Goal: Communication & Community: Answer question/provide support

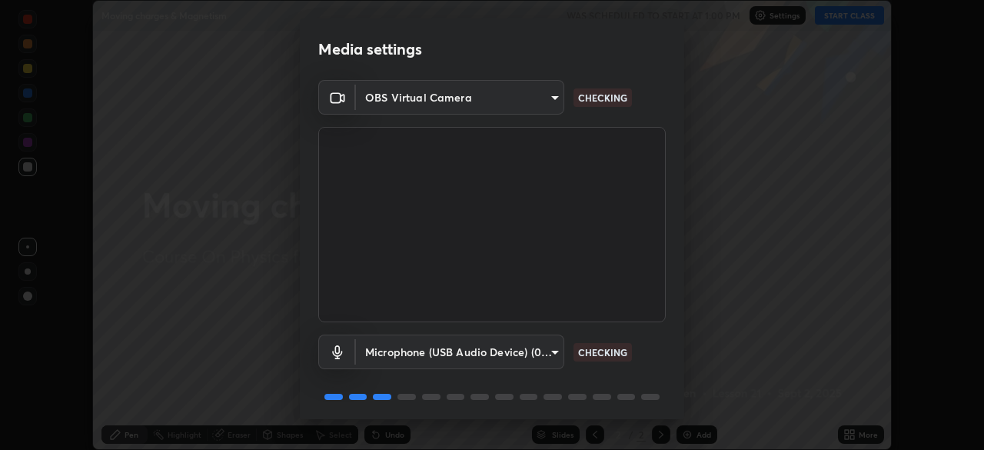
scroll to position [55, 0]
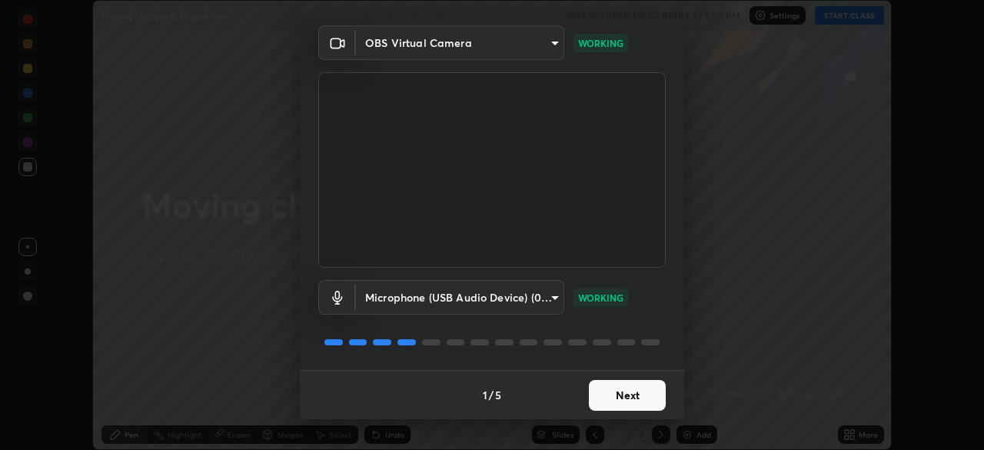
click at [631, 393] on button "Next" at bounding box center [627, 395] width 77 height 31
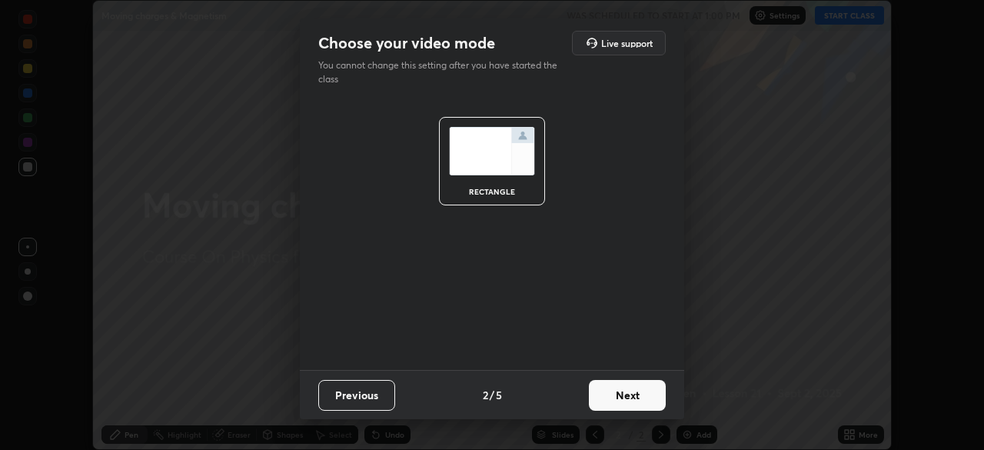
scroll to position [0, 0]
click at [631, 393] on button "Next" at bounding box center [627, 395] width 77 height 31
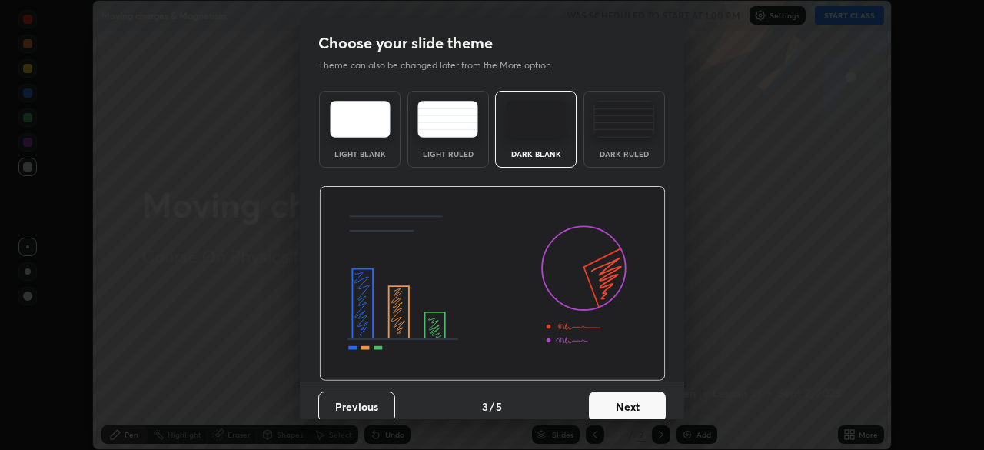
click at [631, 393] on button "Next" at bounding box center [627, 406] width 77 height 31
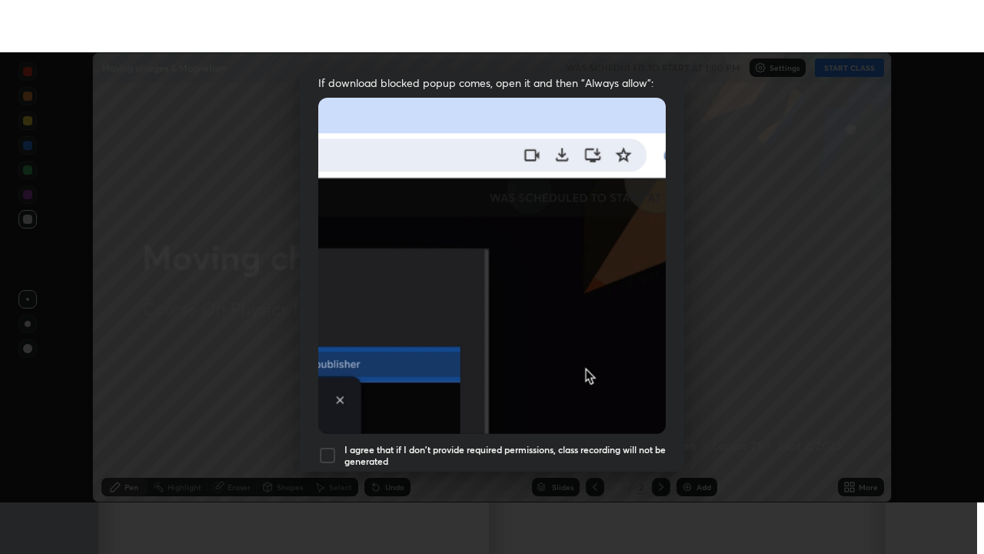
scroll to position [368, 0]
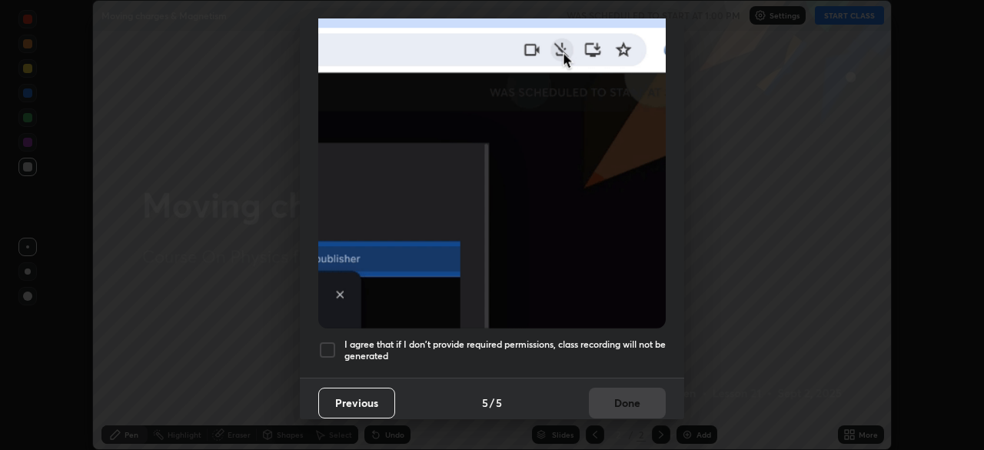
click at [641, 338] on h5 "I agree that if I don't provide required permissions, class recording will not …" at bounding box center [504, 350] width 321 height 24
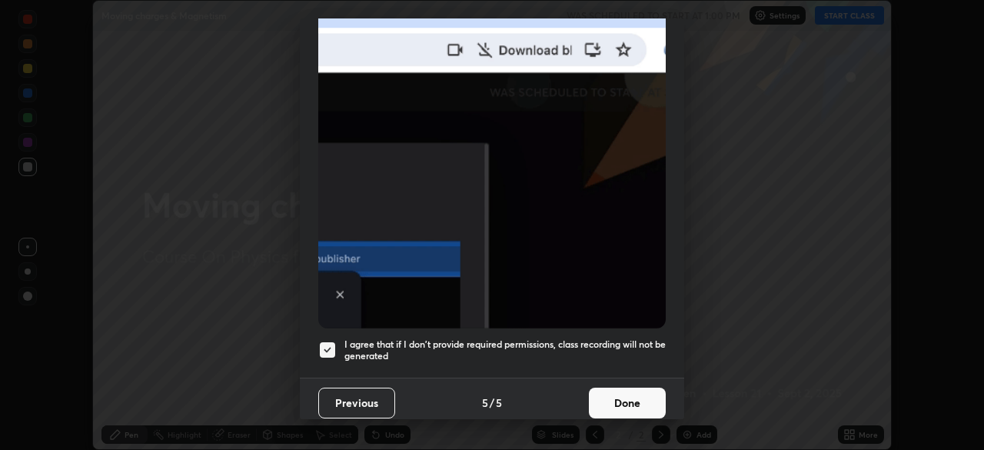
click at [642, 398] on button "Done" at bounding box center [627, 402] width 77 height 31
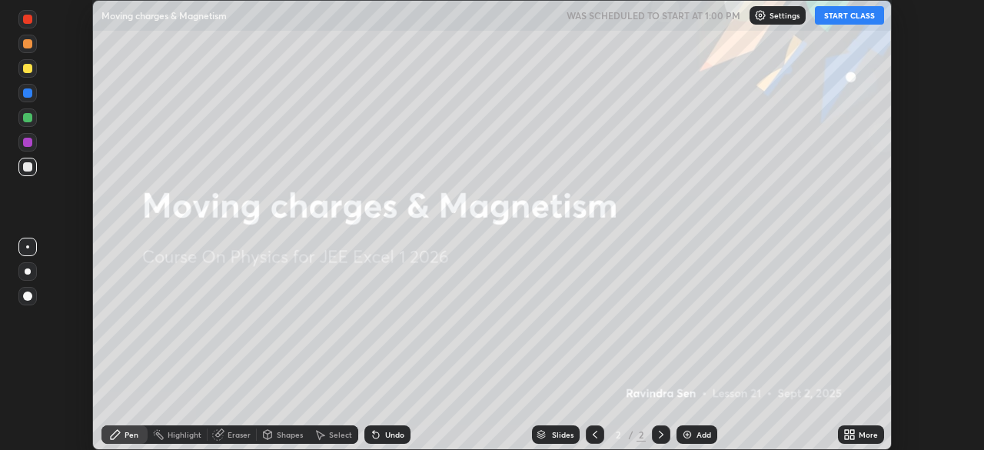
click at [862, 18] on button "START CLASS" at bounding box center [849, 15] width 69 height 18
click at [859, 433] on div "More" at bounding box center [868, 435] width 19 height 8
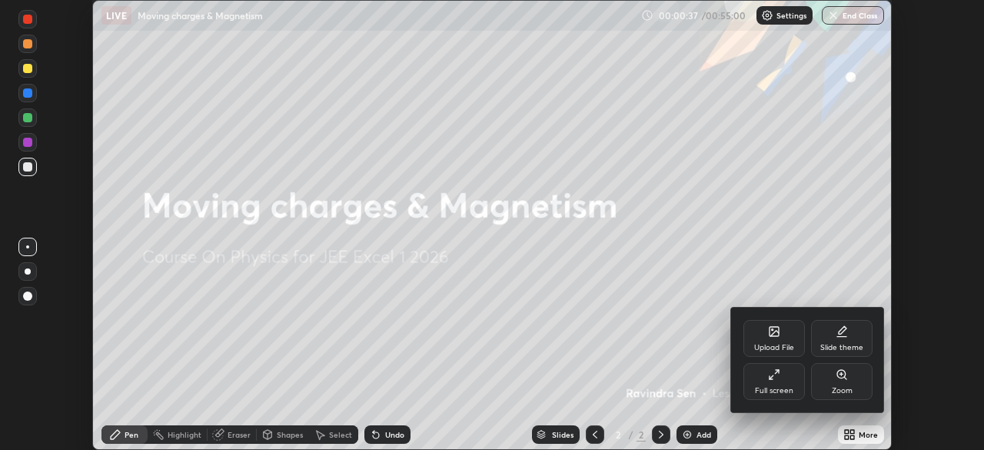
click at [767, 385] on div "Full screen" at bounding box center [774, 381] width 62 height 37
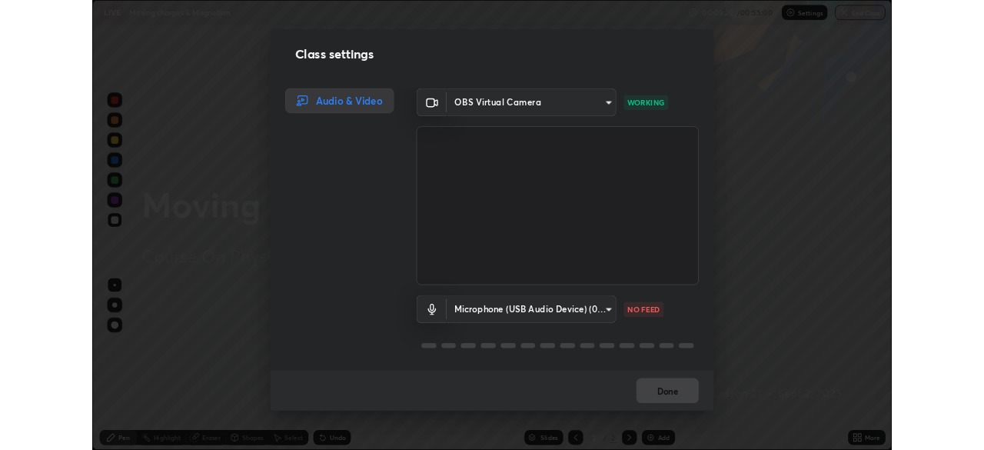
scroll to position [0, 0]
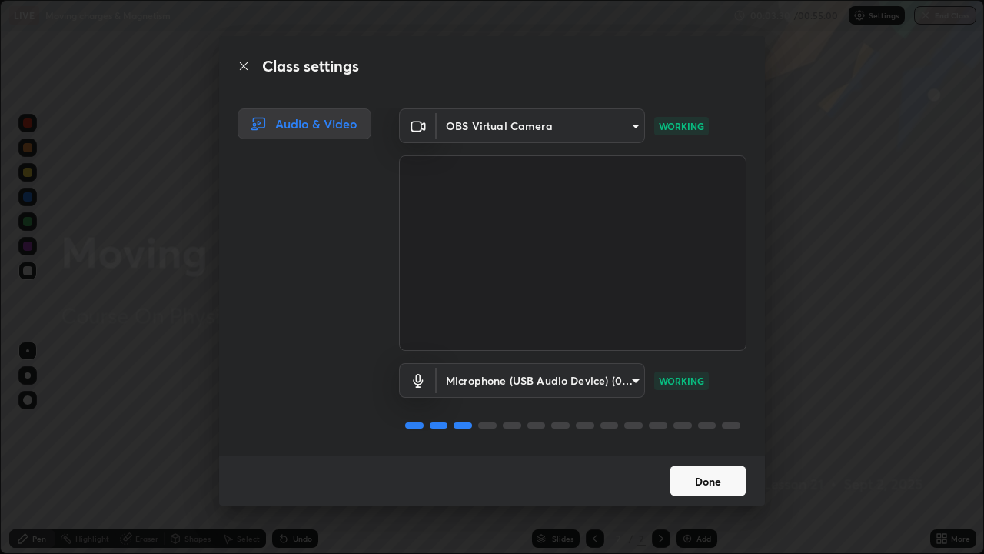
click at [693, 449] on button "Done" at bounding box center [708, 480] width 77 height 31
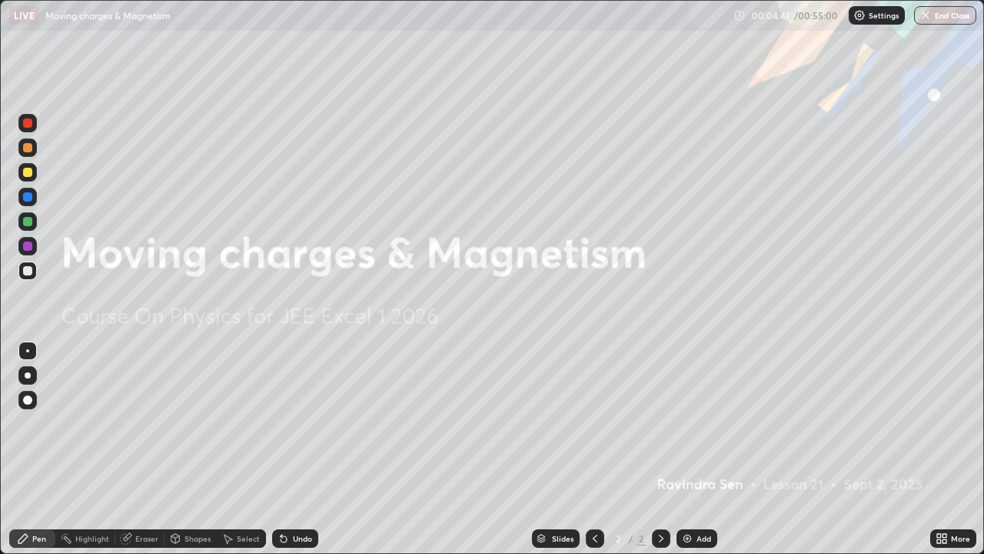
click at [697, 449] on div "Add" at bounding box center [704, 538] width 15 height 8
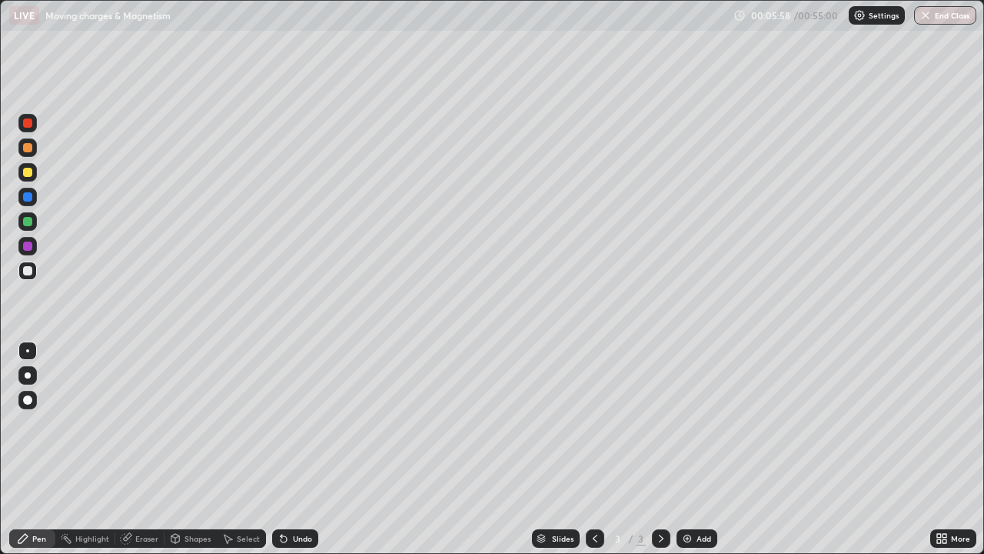
click at [301, 449] on div "Undo" at bounding box center [302, 538] width 19 height 8
click at [293, 449] on div "Undo" at bounding box center [302, 538] width 19 height 8
click at [207, 391] on button "Undo" at bounding box center [222, 398] width 45 height 18
click at [300, 449] on div "Undo" at bounding box center [302, 538] width 19 height 8
click at [298, 449] on div "Undo" at bounding box center [302, 538] width 19 height 8
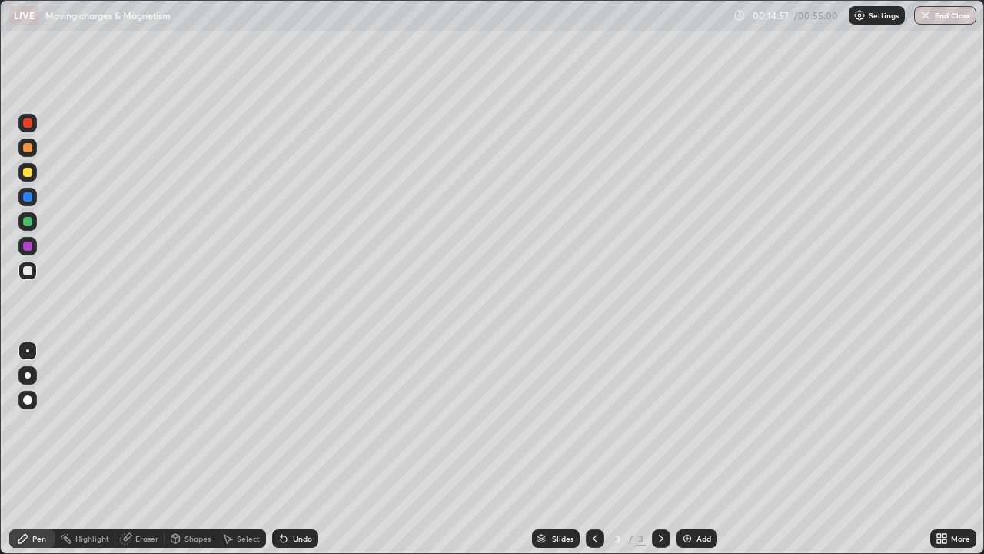
click at [239, 449] on div "Select" at bounding box center [248, 538] width 23 height 8
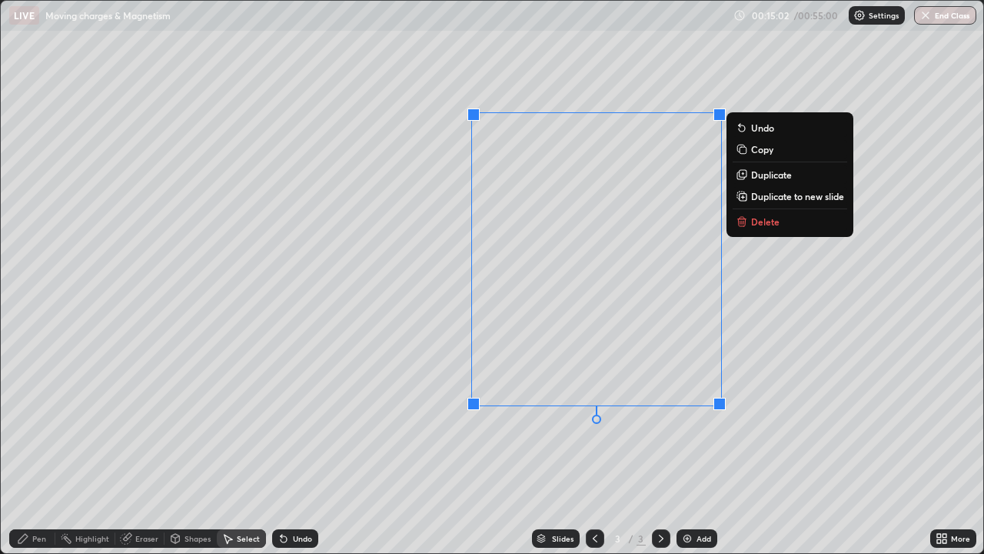
click at [431, 449] on div "0 ° Undo Copy Duplicate Duplicate to new slide Delete" at bounding box center [492, 277] width 982 height 552
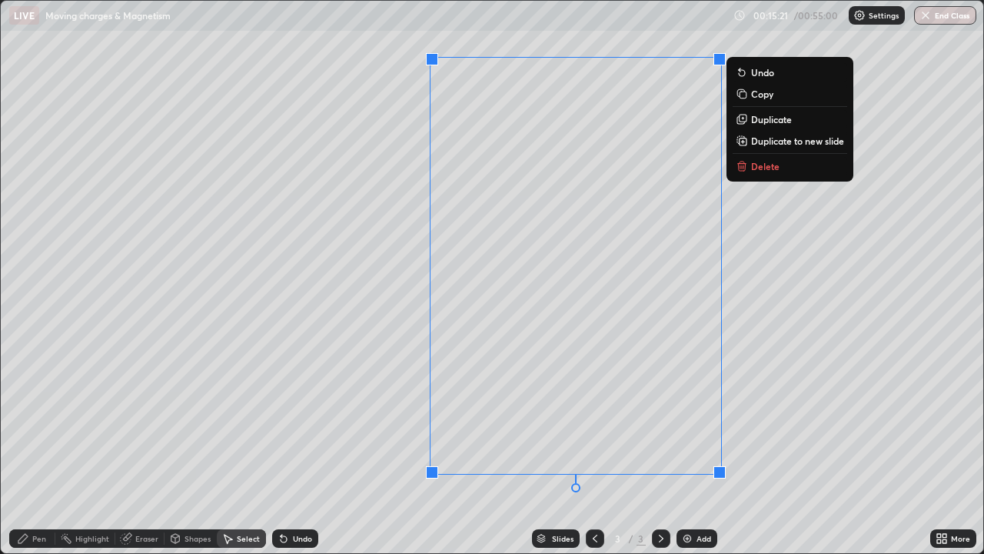
click at [66, 449] on div "0 ° Undo Copy Duplicate Duplicate to new slide Delete" at bounding box center [492, 277] width 982 height 552
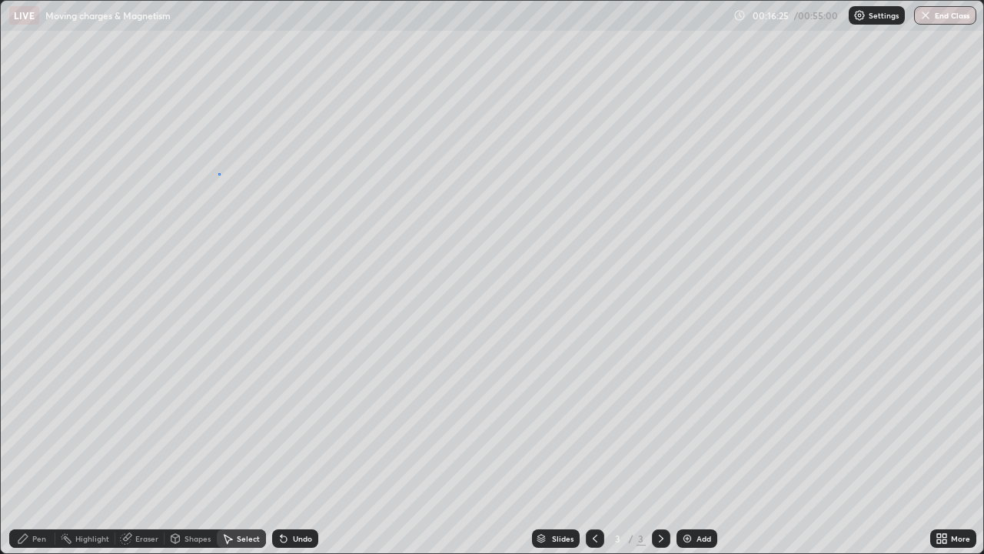
click at [218, 183] on div "0 ° Undo Copy Duplicate Duplicate to new slide Delete" at bounding box center [492, 277] width 982 height 552
click at [219, 173] on div "0 ° Undo Copy Duplicate Duplicate to new slide Delete" at bounding box center [492, 277] width 982 height 552
click at [38, 449] on div "Pen" at bounding box center [39, 538] width 14 height 8
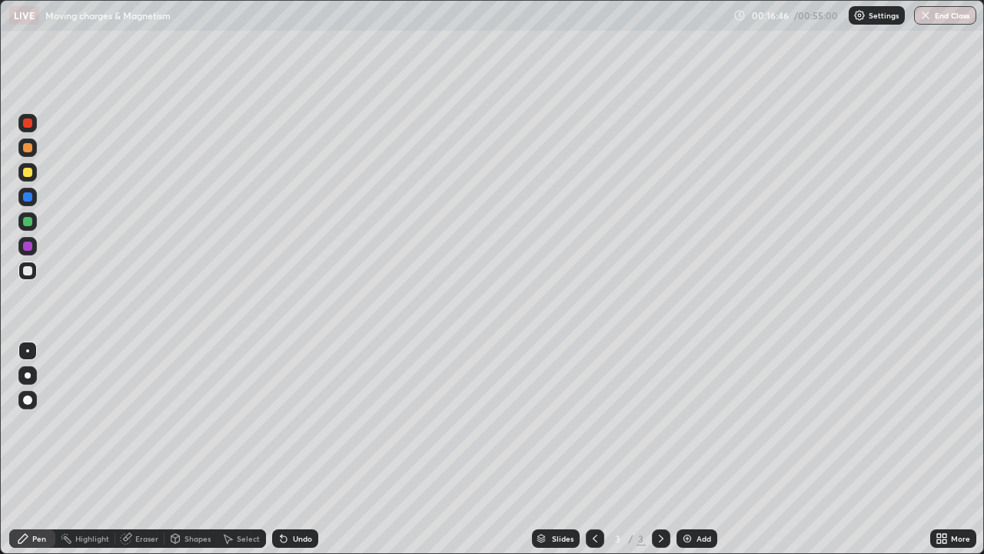
click at [293, 449] on div "Undo" at bounding box center [302, 538] width 19 height 8
click at [27, 174] on div at bounding box center [27, 172] width 9 height 9
click at [693, 449] on div "Add" at bounding box center [697, 538] width 41 height 18
click at [301, 449] on div "Undo" at bounding box center [302, 538] width 19 height 8
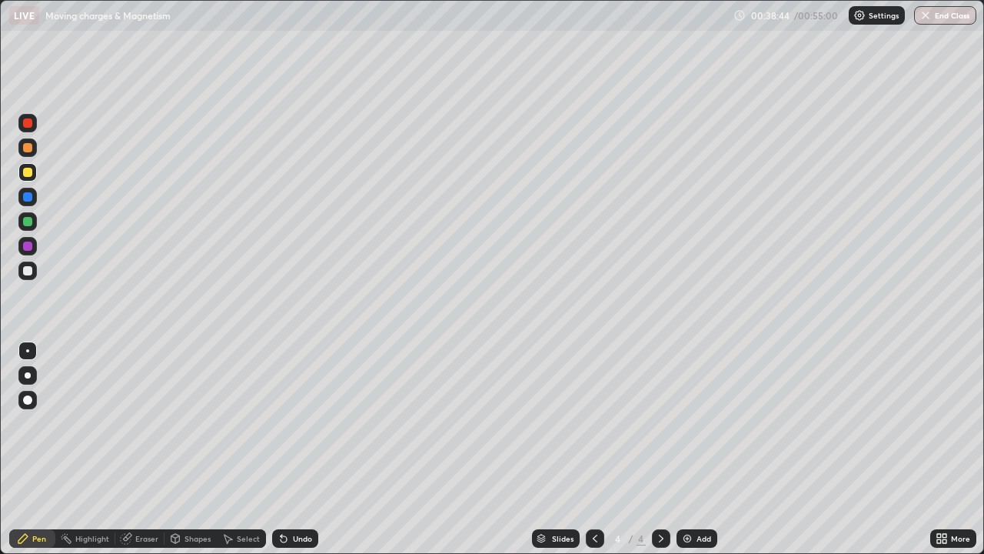
click at [299, 449] on div "Undo" at bounding box center [302, 538] width 19 height 8
click at [687, 449] on img at bounding box center [687, 538] width 12 height 12
click at [298, 449] on div "Undo" at bounding box center [295, 538] width 46 height 18
click at [27, 246] on div at bounding box center [27, 245] width 9 height 9
click at [26, 171] on div at bounding box center [27, 172] width 9 height 9
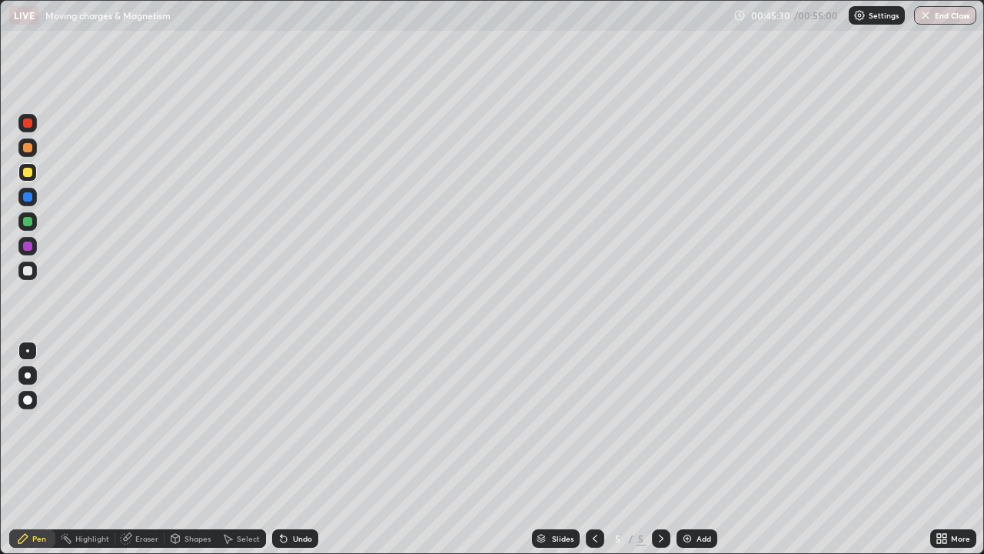
click at [27, 221] on div at bounding box center [27, 221] width 9 height 9
click at [148, 449] on div "Eraser" at bounding box center [146, 538] width 23 height 8
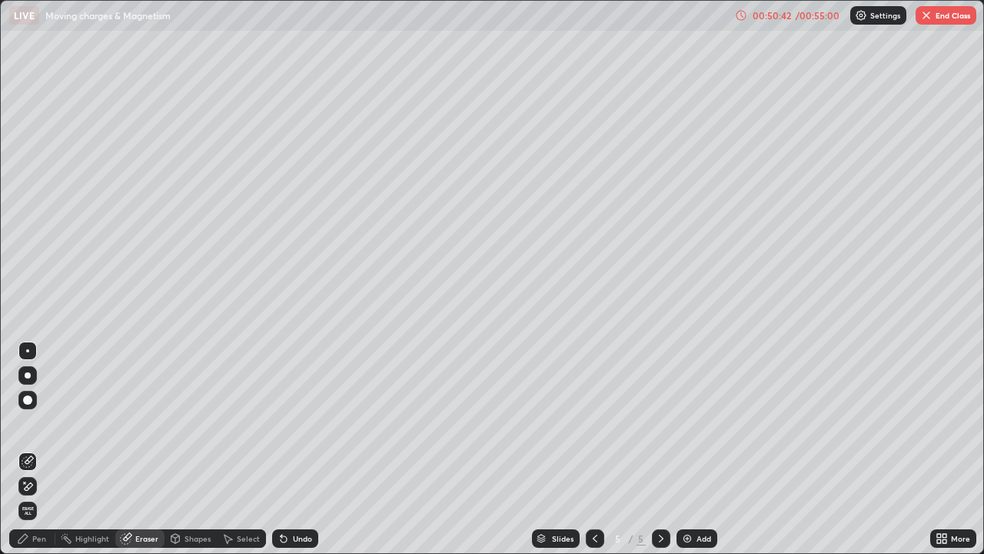
click at [43, 449] on div "Pen" at bounding box center [39, 538] width 14 height 8
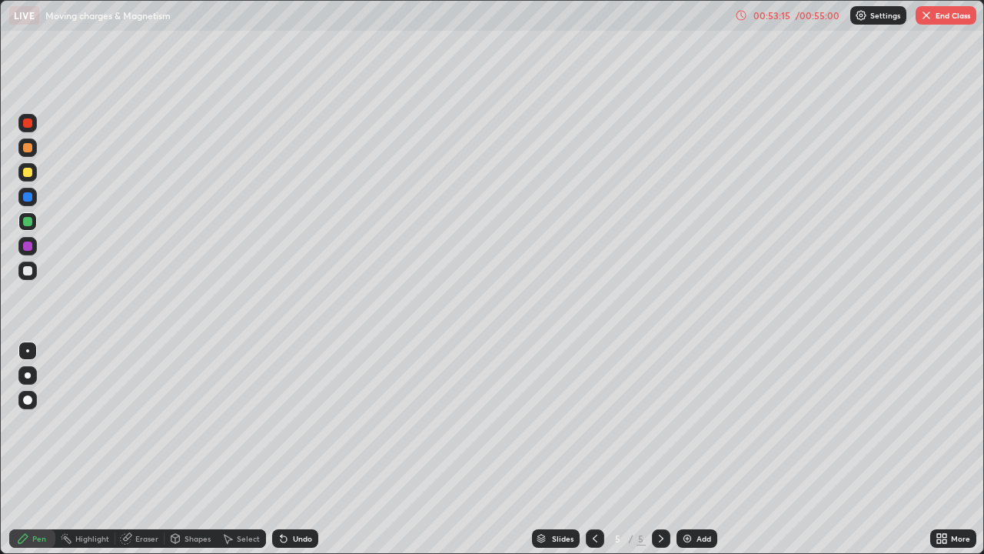
click at [964, 13] on button "End Class" at bounding box center [946, 15] width 61 height 18
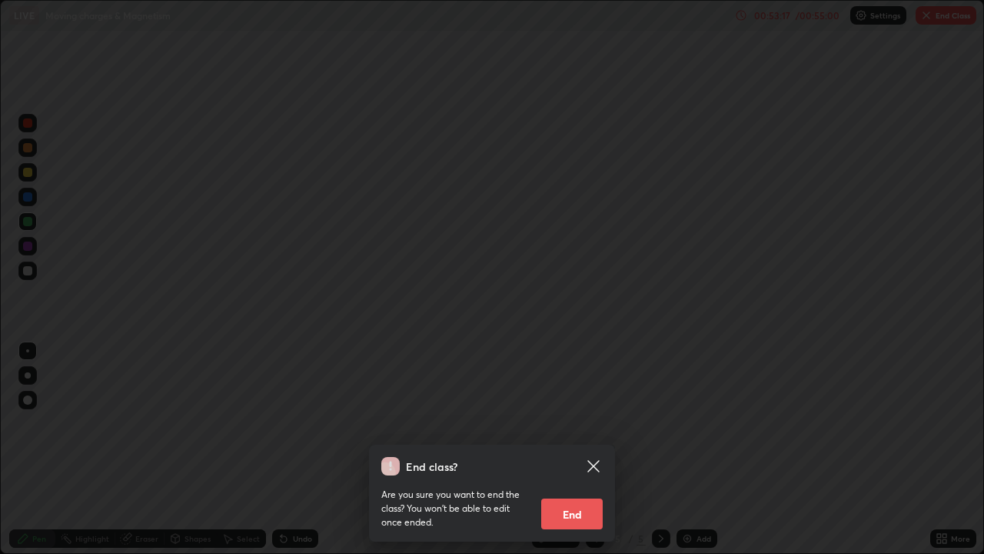
click at [576, 449] on button "End" at bounding box center [572, 513] width 62 height 31
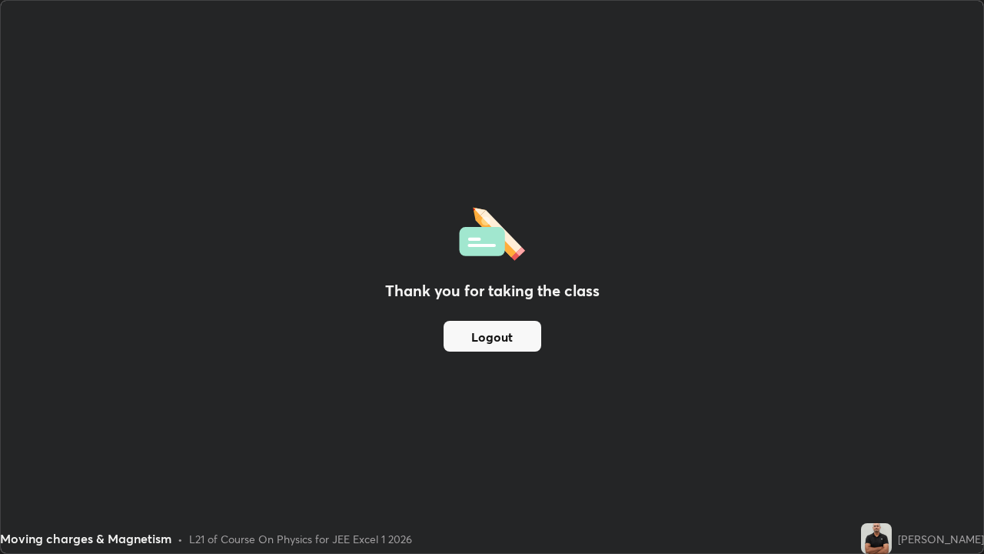
click at [532, 336] on button "Logout" at bounding box center [493, 336] width 98 height 31
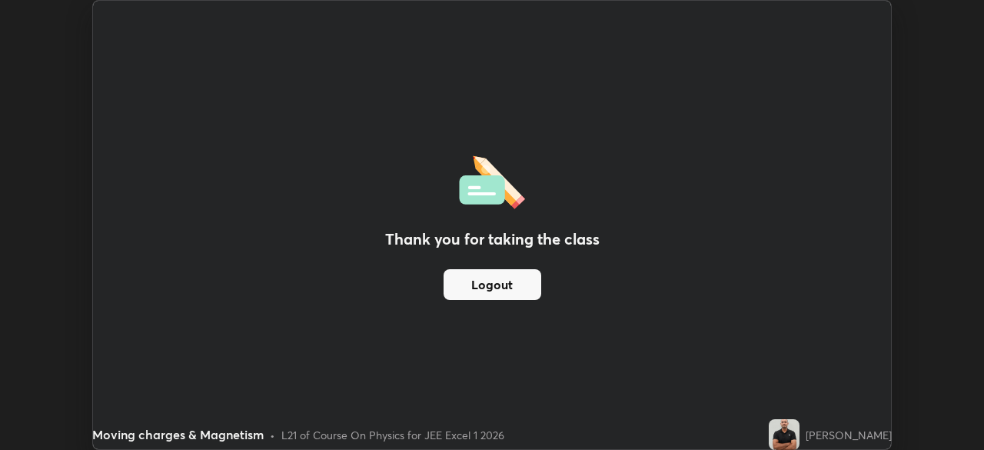
scroll to position [76428, 75893]
